Goal: Navigation & Orientation: Find specific page/section

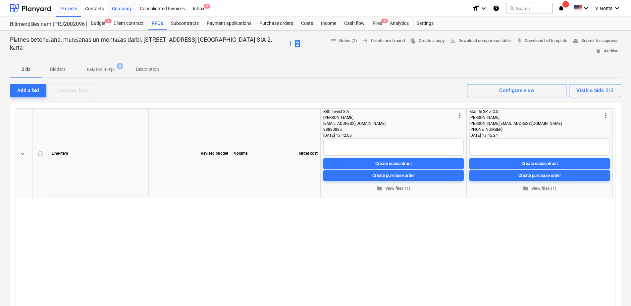
scroll to position [240, 0]
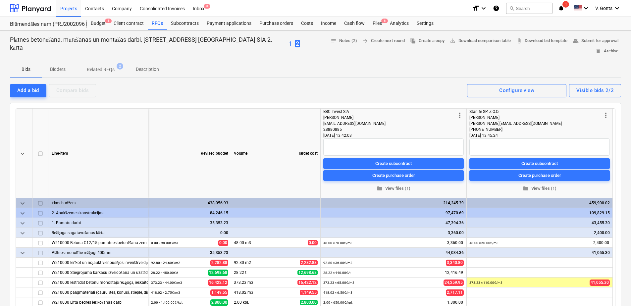
click at [289, 40] on p "1" at bounding box center [290, 44] width 3 height 8
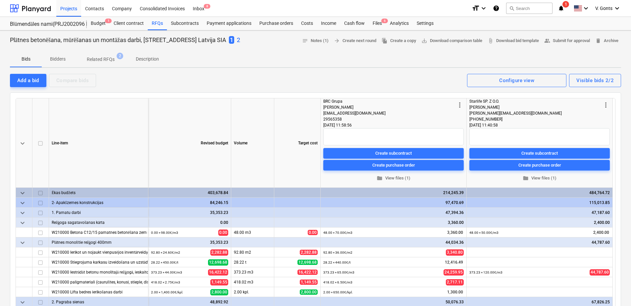
click at [240, 38] on p "2" at bounding box center [238, 40] width 3 height 8
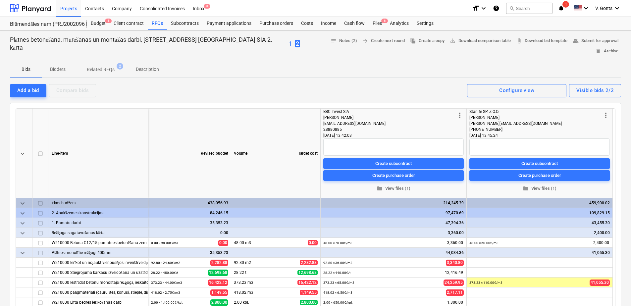
click at [289, 40] on p "1" at bounding box center [290, 44] width 3 height 8
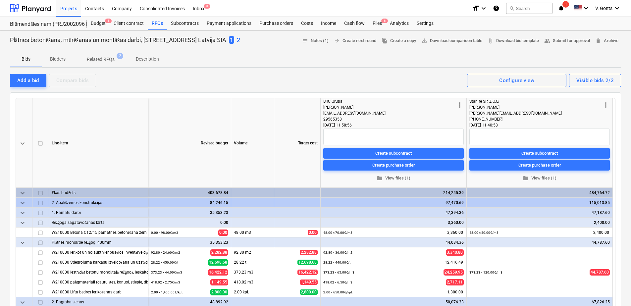
click at [250, 39] on div "Plātnes betonēšana, mūrēšanas un montāžas darbi, [STREET_ADDRESS] [GEOGRAPHIC_D…" at bounding box center [315, 41] width 611 height 10
click at [240, 41] on p "2" at bounding box center [238, 40] width 3 height 8
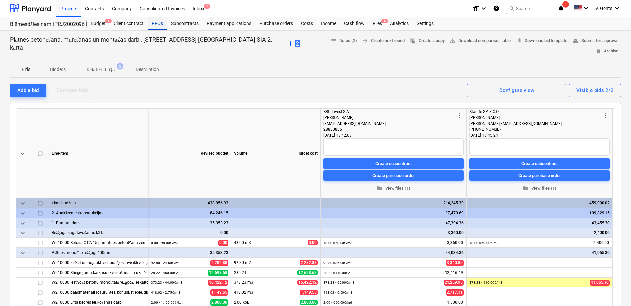
click at [159, 24] on div "RFQs" at bounding box center [157, 23] width 19 height 13
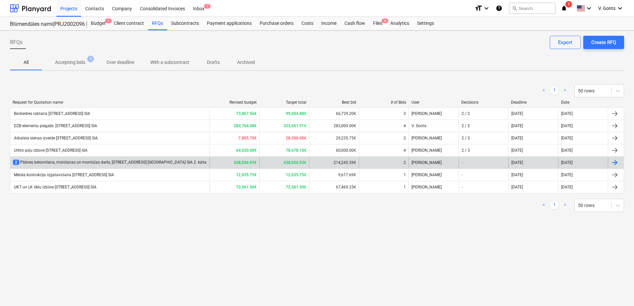
click at [86, 163] on div "2 Plātnes betonēšana, mūrēšanas un montāžas darbi, [STREET_ADDRESS] [GEOGRAPHIC…" at bounding box center [110, 163] width 194 height 6
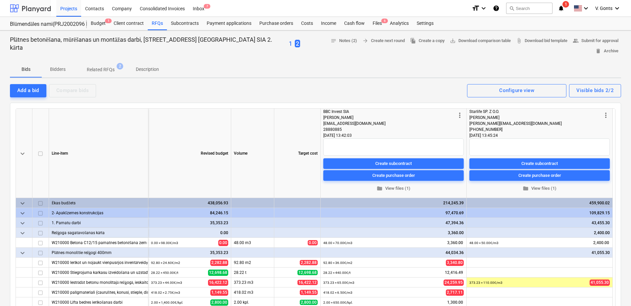
click at [41, 9] on div at bounding box center [30, 8] width 41 height 17
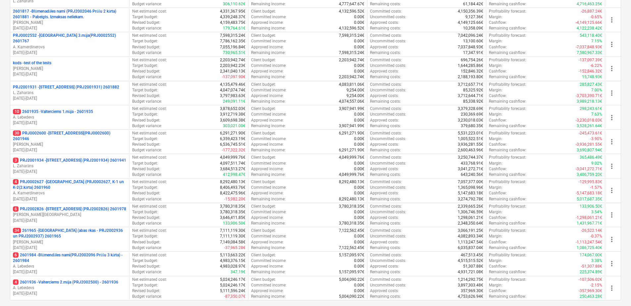
scroll to position [301, 0]
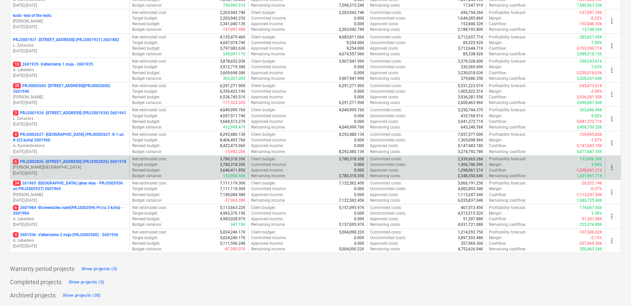
click at [87, 160] on p "6 PRJ2002826 - [STREET_ADDRESS] (PRJ2002826) 2601978" at bounding box center [69, 162] width 113 height 6
